Goal: Information Seeking & Learning: Learn about a topic

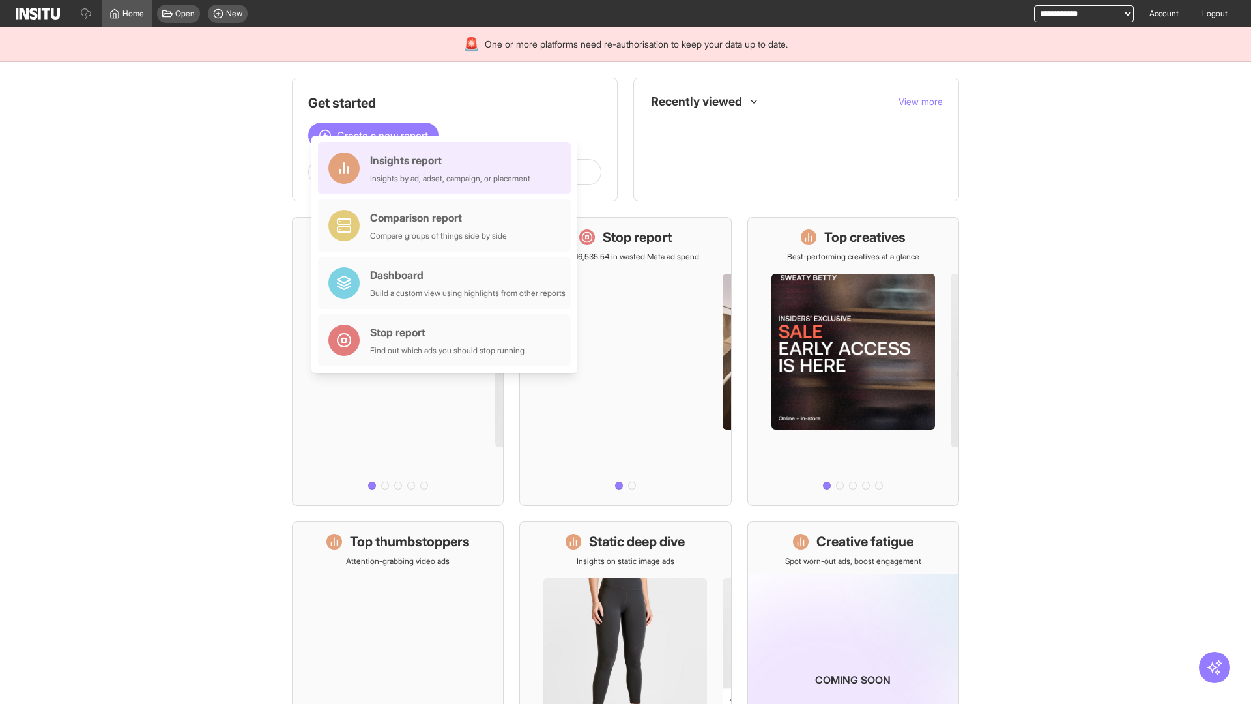
click at [448, 168] on div "Insights report Insights by ad, adset, campaign, or placement" at bounding box center [450, 167] width 160 height 31
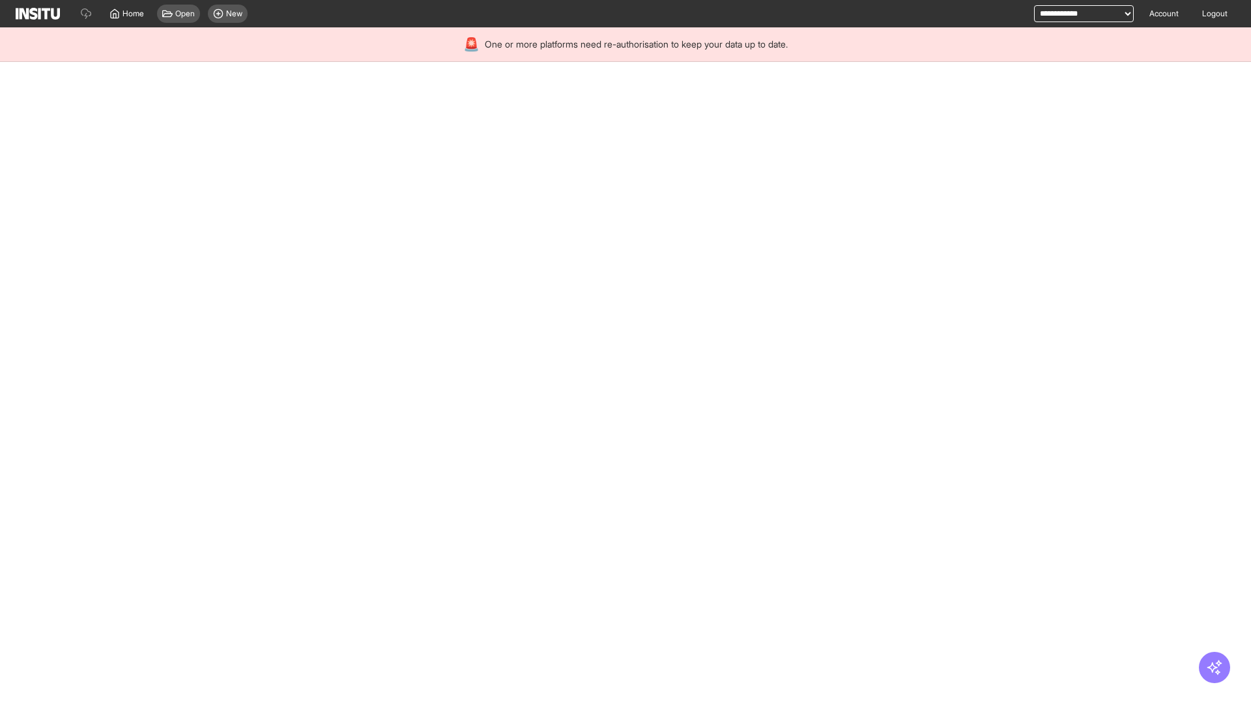
select select "**"
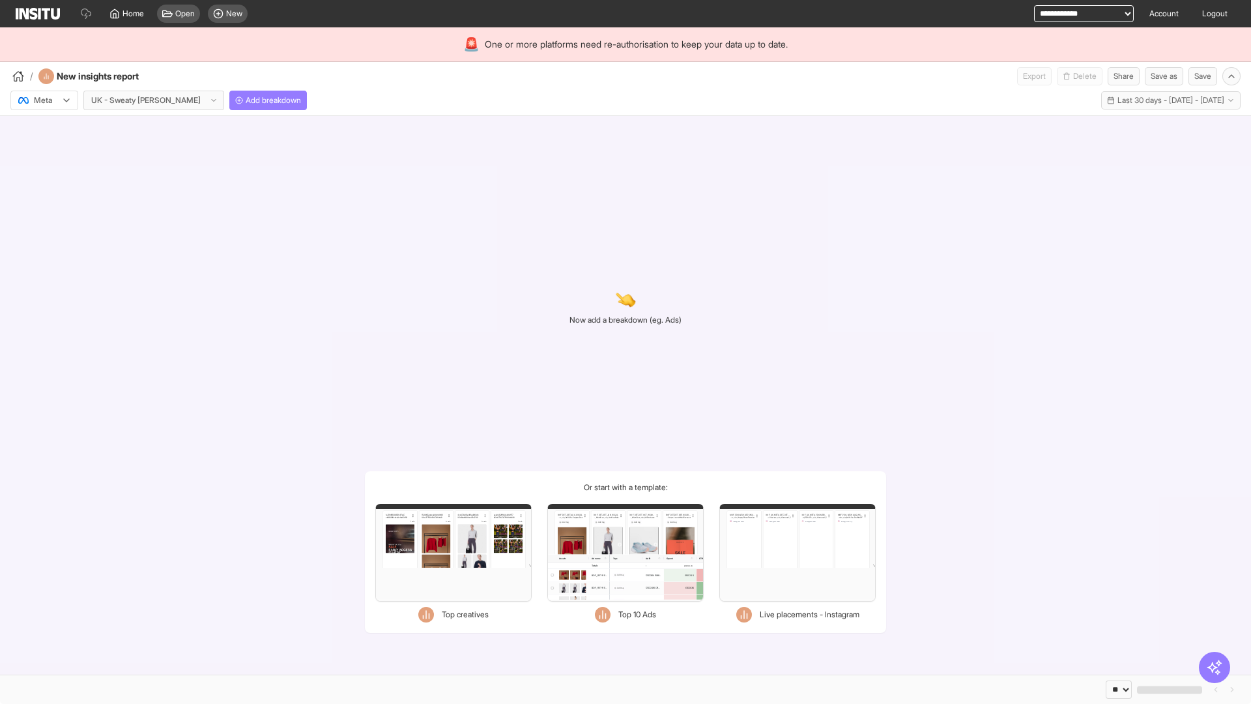
click at [44, 100] on div at bounding box center [35, 100] width 36 height 13
click at [44, 128] on span "Meta" at bounding box center [44, 128] width 18 height 12
click at [246, 100] on span "Add breakdown" at bounding box center [273, 100] width 55 height 10
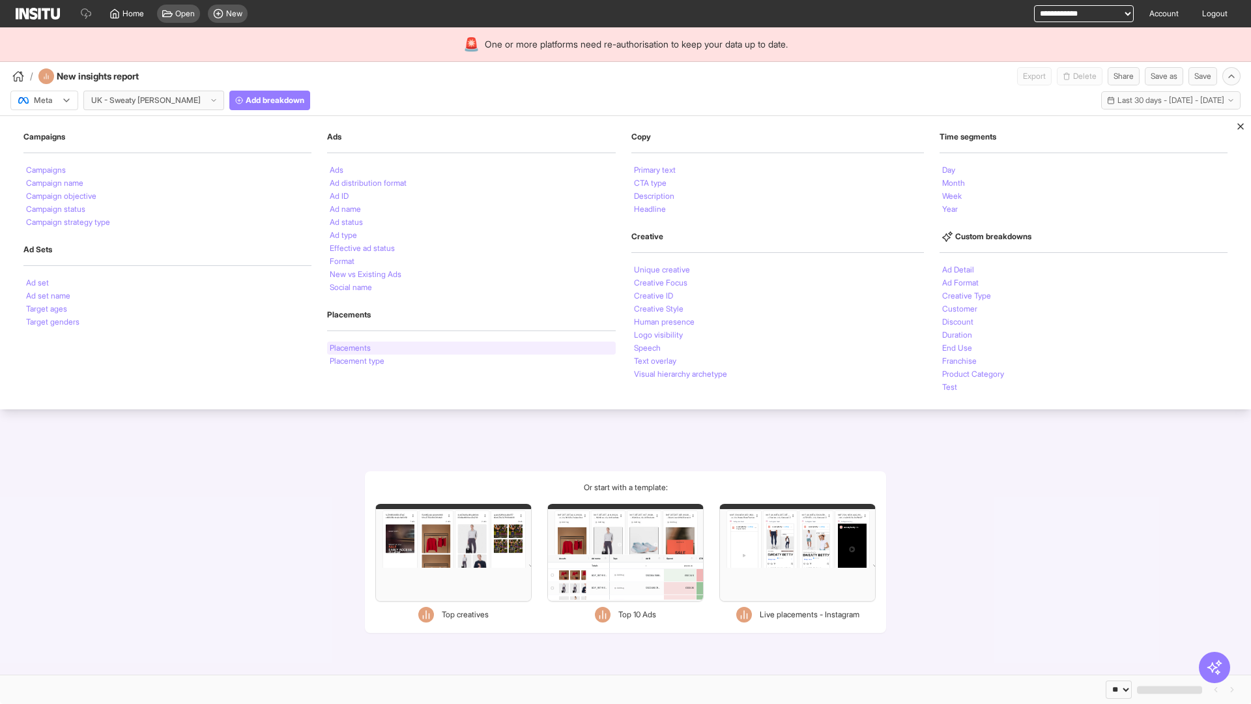
click at [350, 348] on li "Placements" at bounding box center [350, 348] width 41 height 8
